Goal: Find specific page/section: Find specific page/section

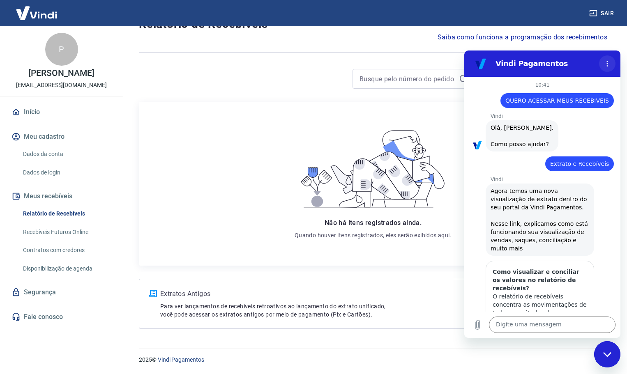
scroll to position [92, 0]
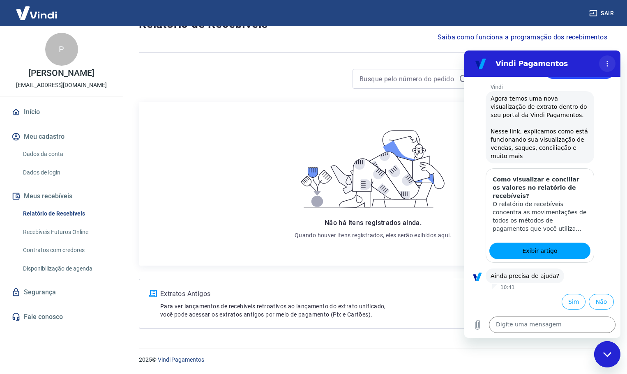
click at [606, 60] on icon "Menu de opções" at bounding box center [607, 63] width 7 height 7
click at [347, 129] on icon at bounding box center [373, 169] width 157 height 88
click at [591, 301] on button "Não" at bounding box center [601, 302] width 25 height 16
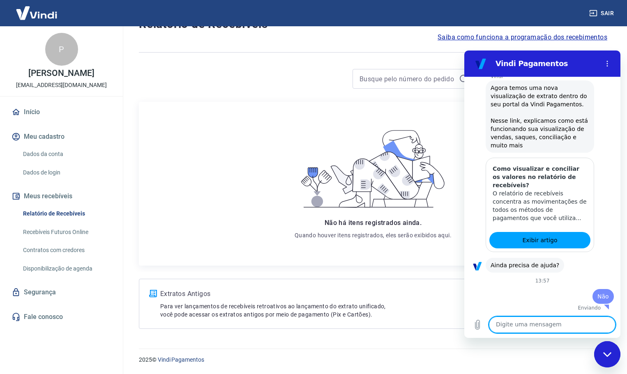
scroll to position [105, 0]
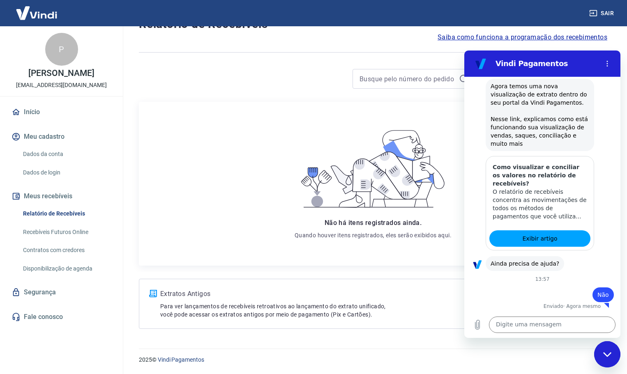
click at [606, 355] on icon "Fechar janela de mensagens" at bounding box center [607, 354] width 8 height 5
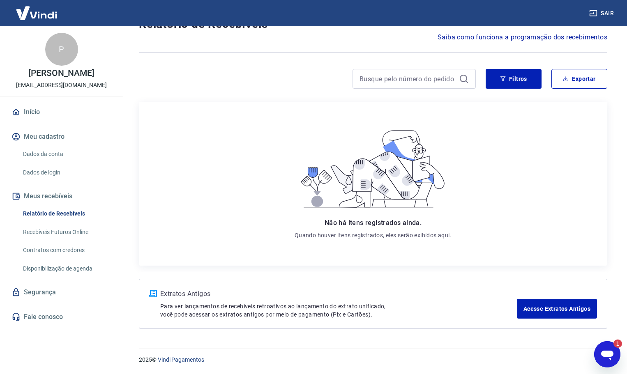
scroll to position [0, 0]
click at [57, 210] on link "Relatório de Recebíveis" at bounding box center [66, 213] width 93 height 17
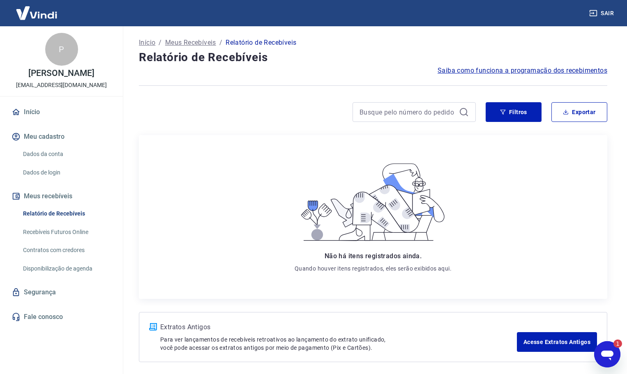
click at [148, 43] on p "Início" at bounding box center [147, 43] width 16 height 10
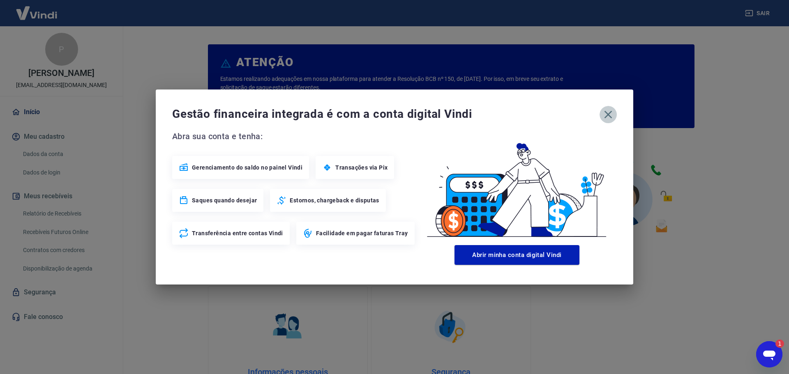
click at [609, 116] on icon "button" at bounding box center [608, 115] width 8 height 8
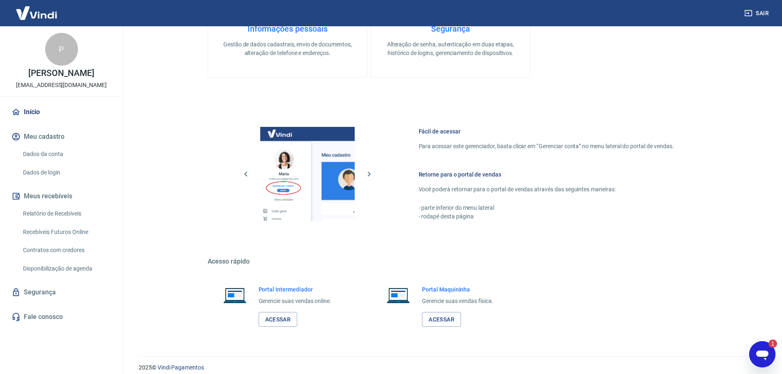
scroll to position [351, 0]
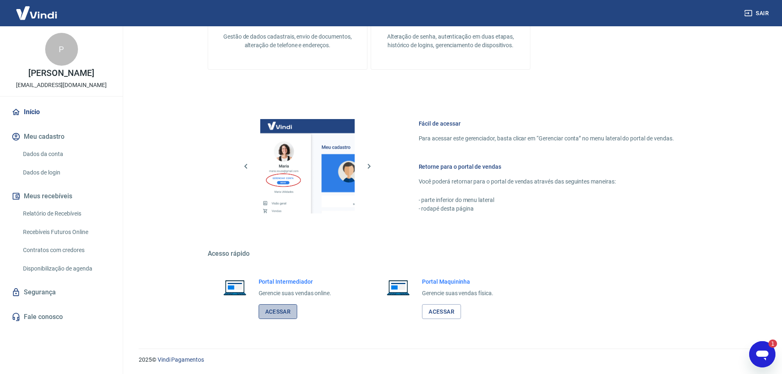
click at [280, 313] on link "Acessar" at bounding box center [278, 311] width 39 height 15
